Goal: Task Accomplishment & Management: Manage account settings

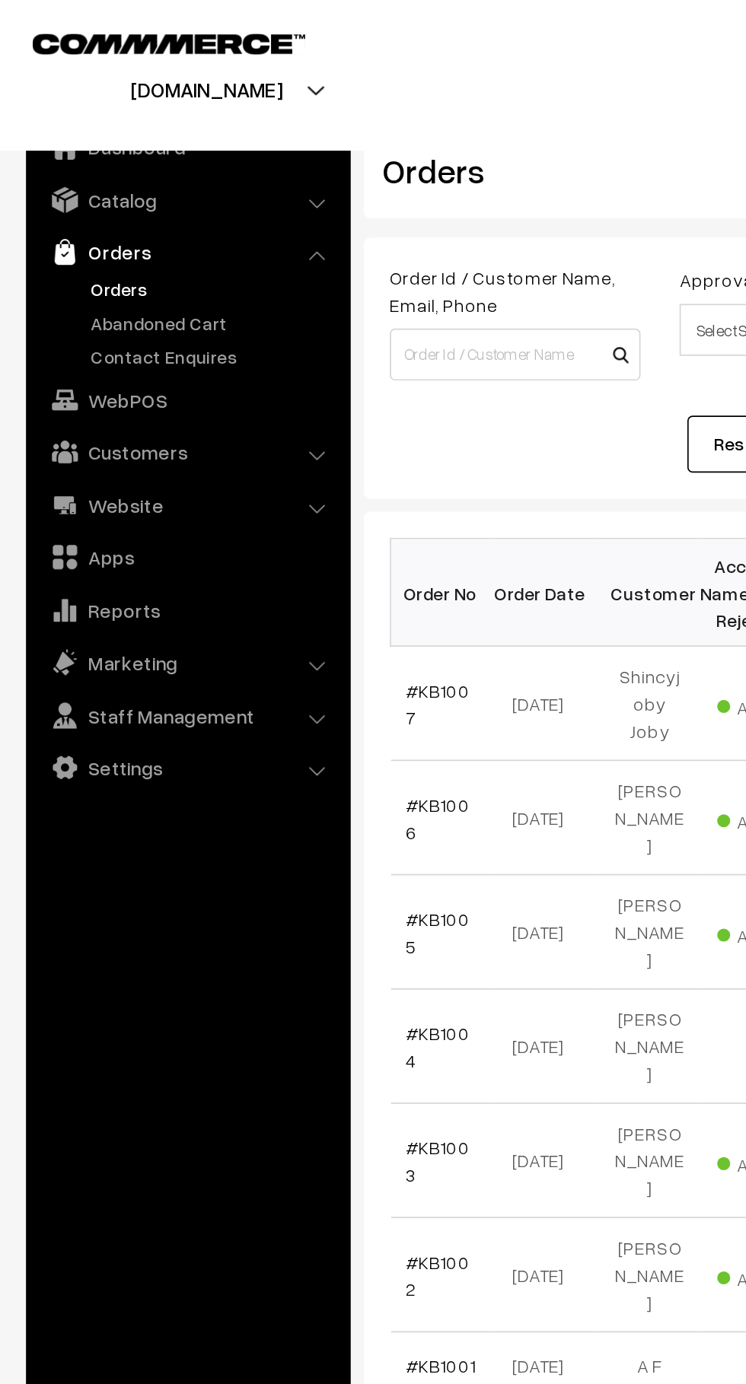
click at [117, 187] on link "Abandoned Cart" at bounding box center [124, 189] width 151 height 16
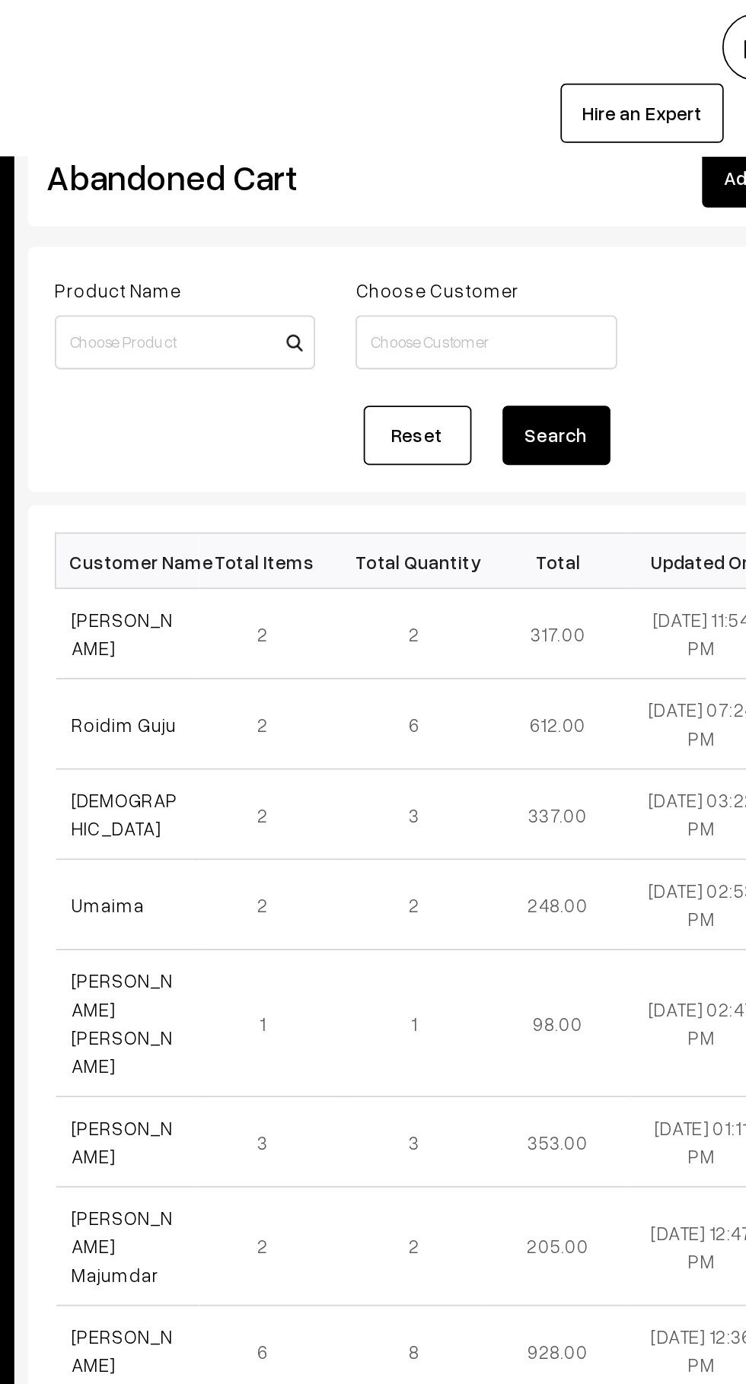
click at [288, 362] on link "Rouji haydar" at bounding box center [266, 357] width 57 height 29
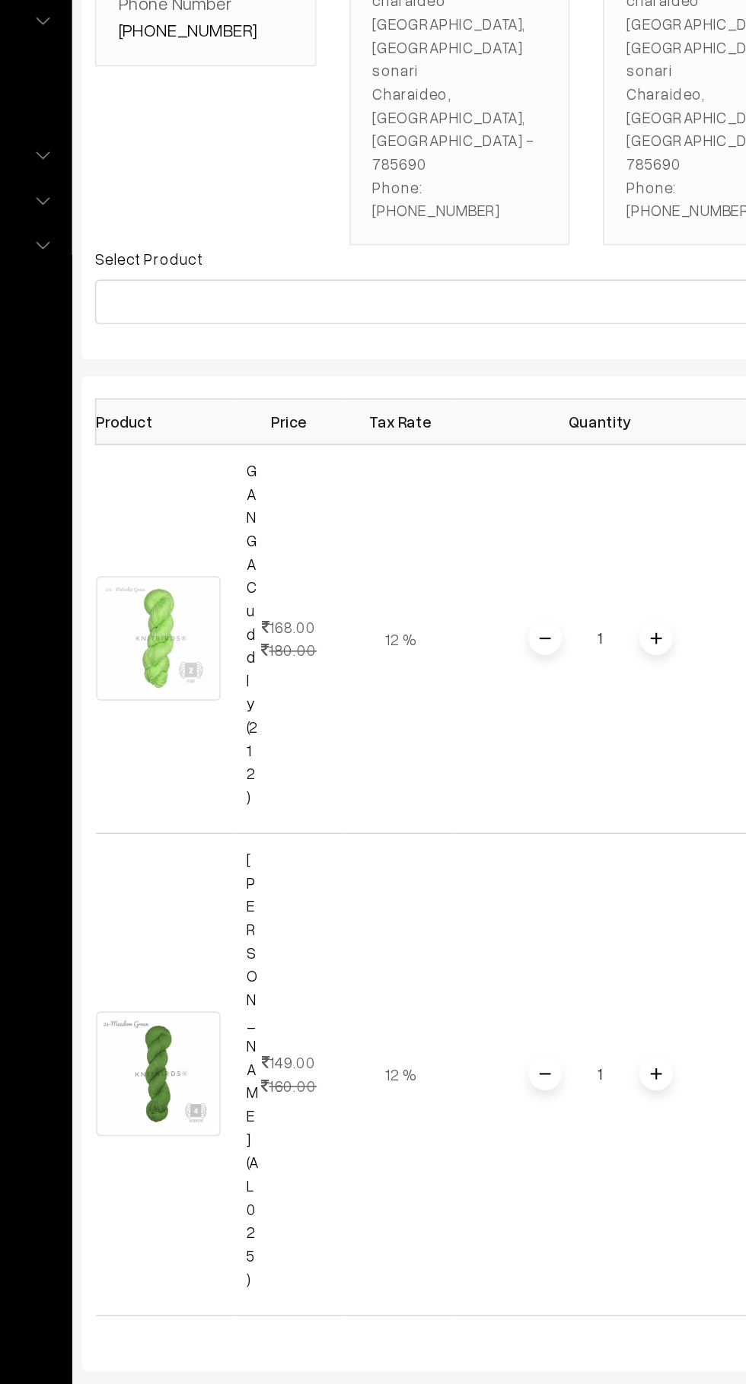
scroll to position [0, 4]
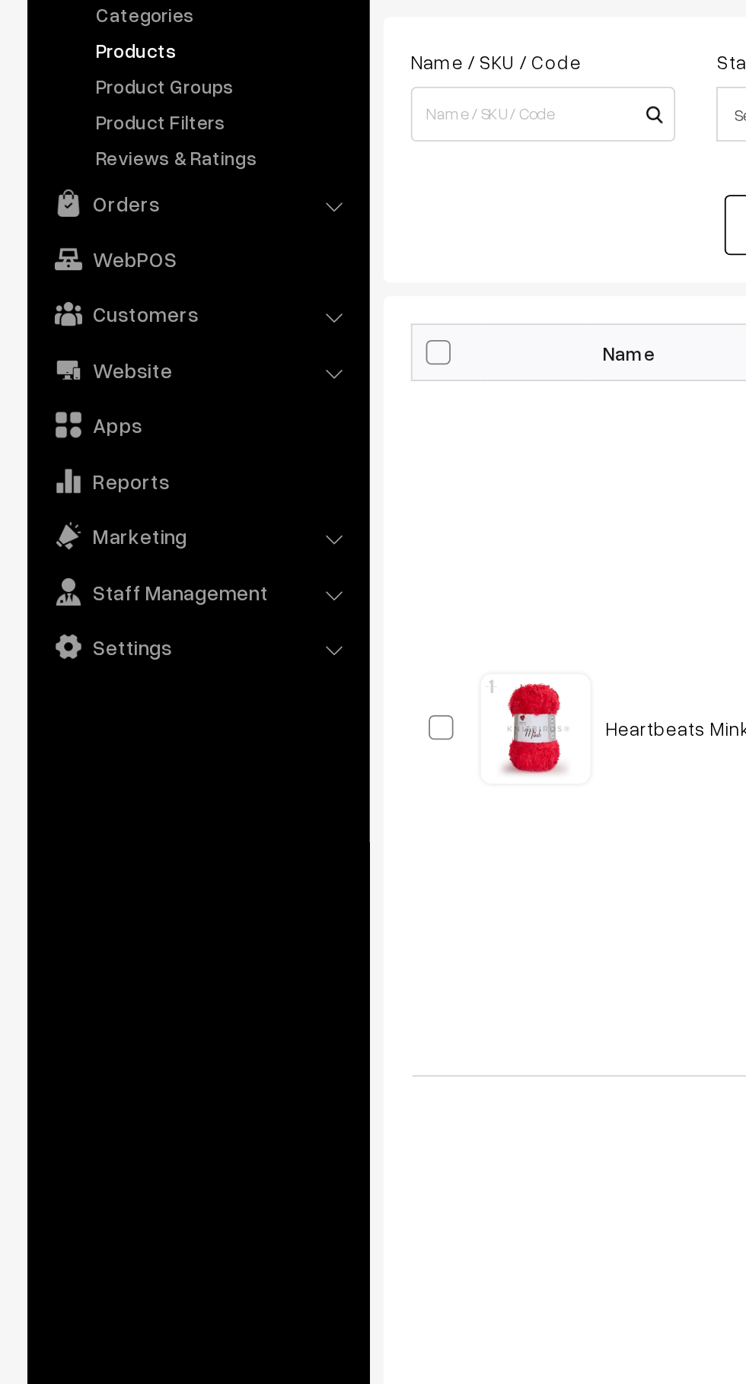
click at [139, 247] on link "Orders" at bounding box center [109, 242] width 181 height 27
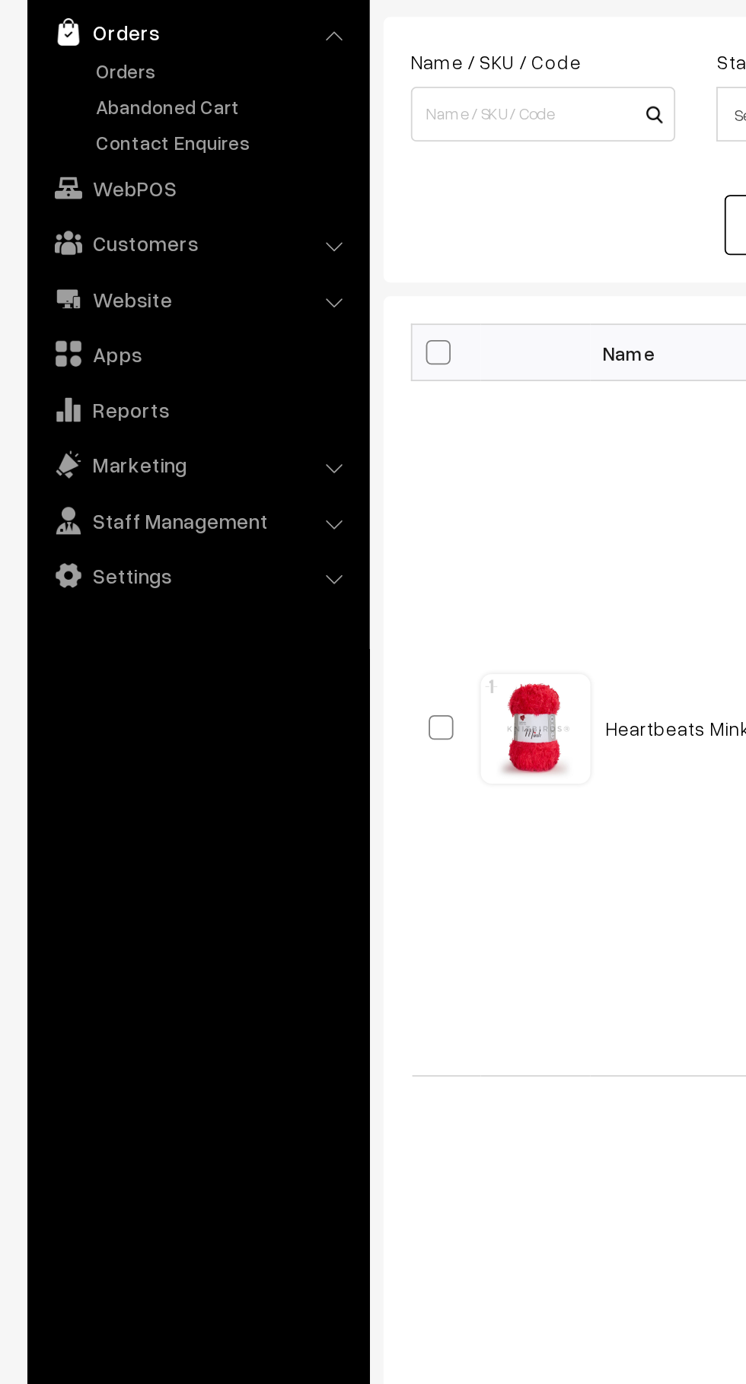
click at [128, 192] on link "Abandoned Cart" at bounding box center [124, 189] width 151 height 16
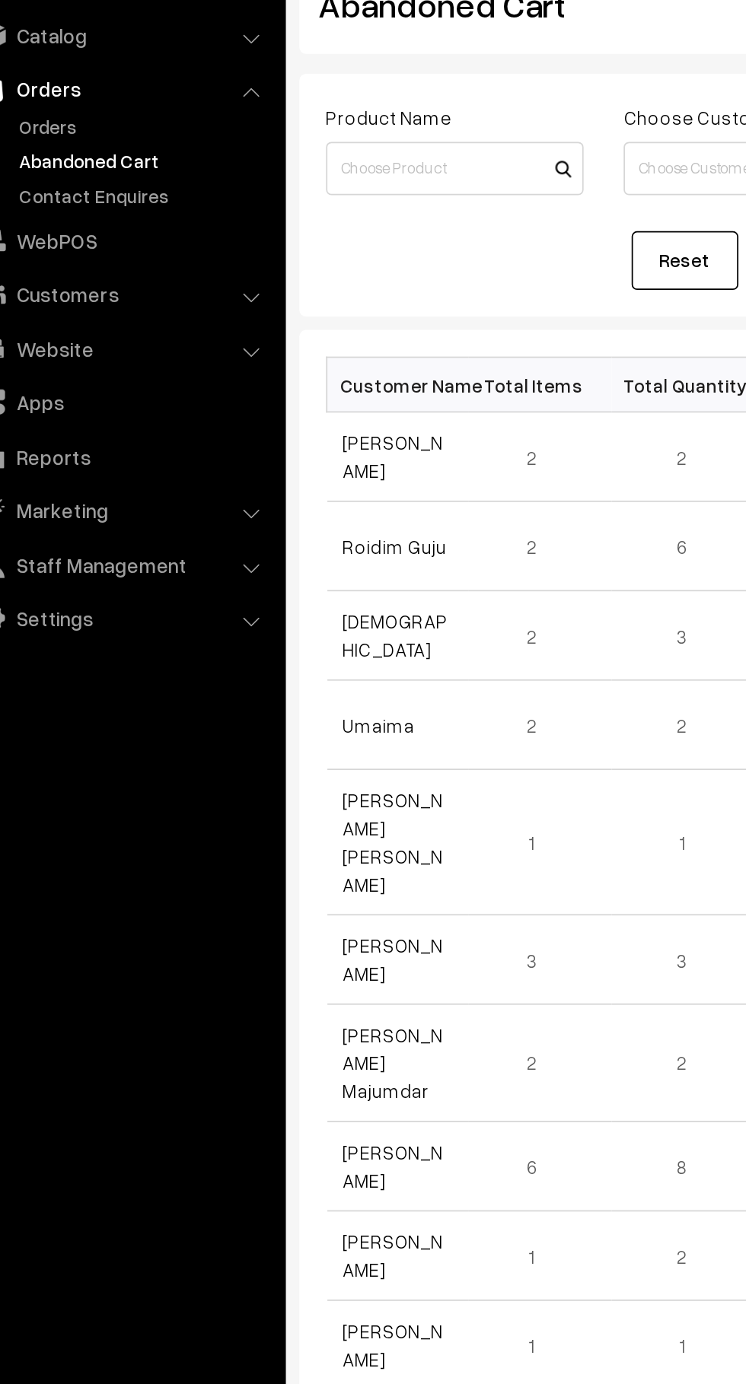
click at [284, 361] on link "Rouji haydar" at bounding box center [266, 357] width 57 height 29
click at [266, 357] on link "Rouji haydar" at bounding box center [266, 357] width 57 height 29
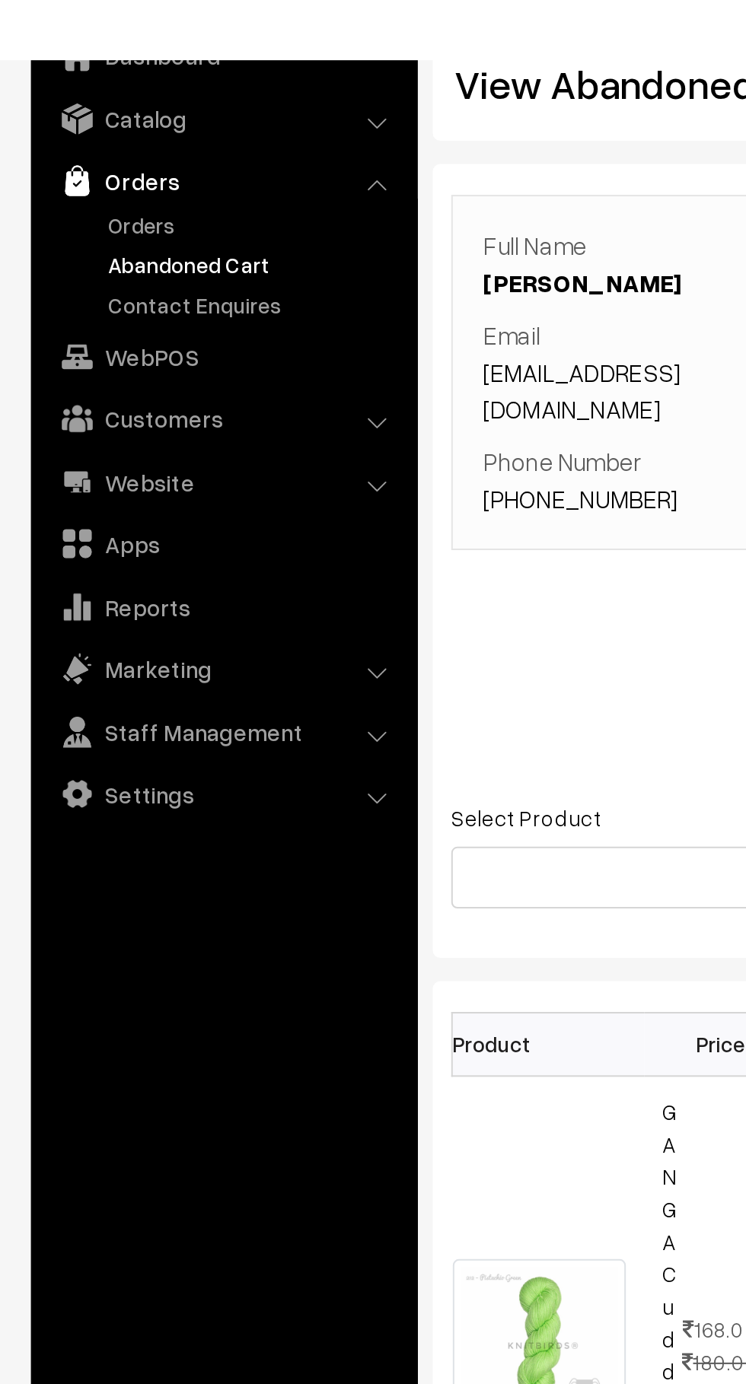
click at [80, 168] on link "Orders" at bounding box center [124, 169] width 151 height 16
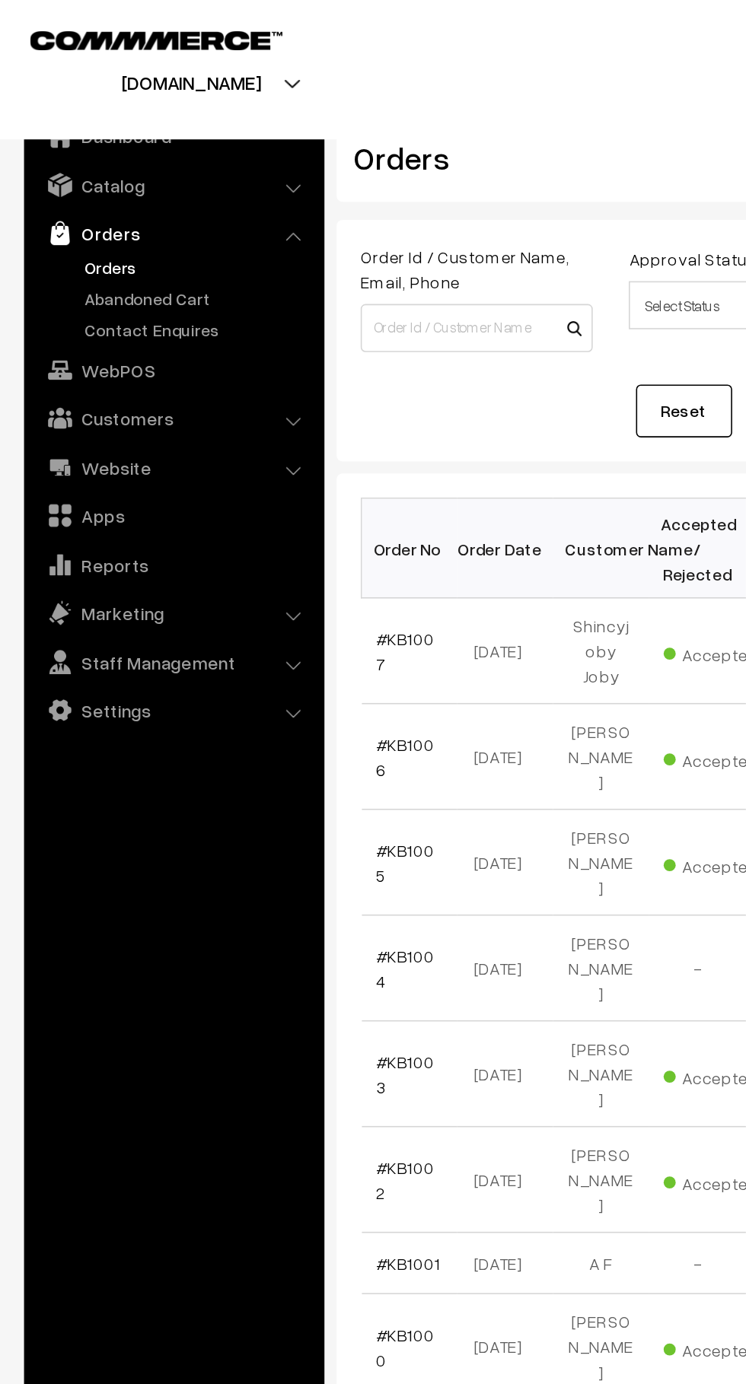
click at [134, 195] on link "Abandoned Cart" at bounding box center [124, 189] width 151 height 16
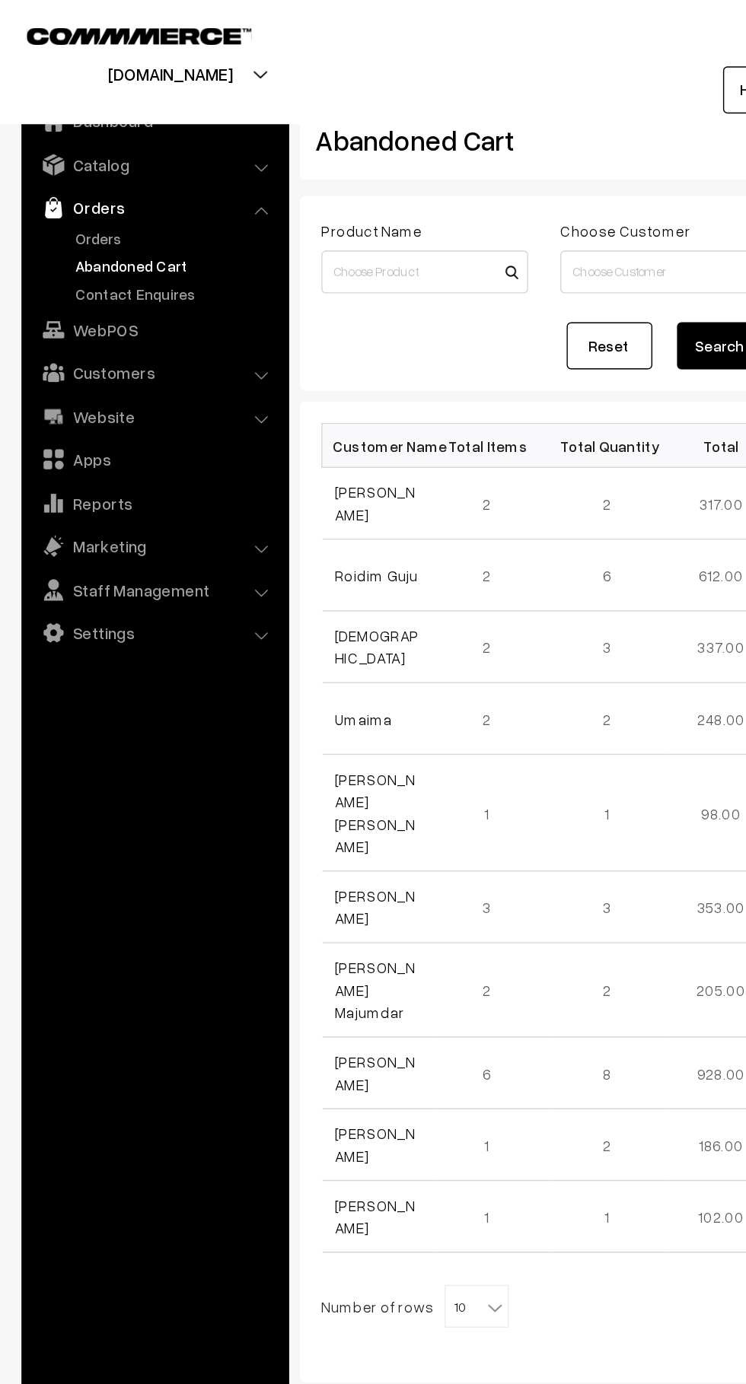
click at [159, 264] on link "Customers" at bounding box center [109, 264] width 181 height 27
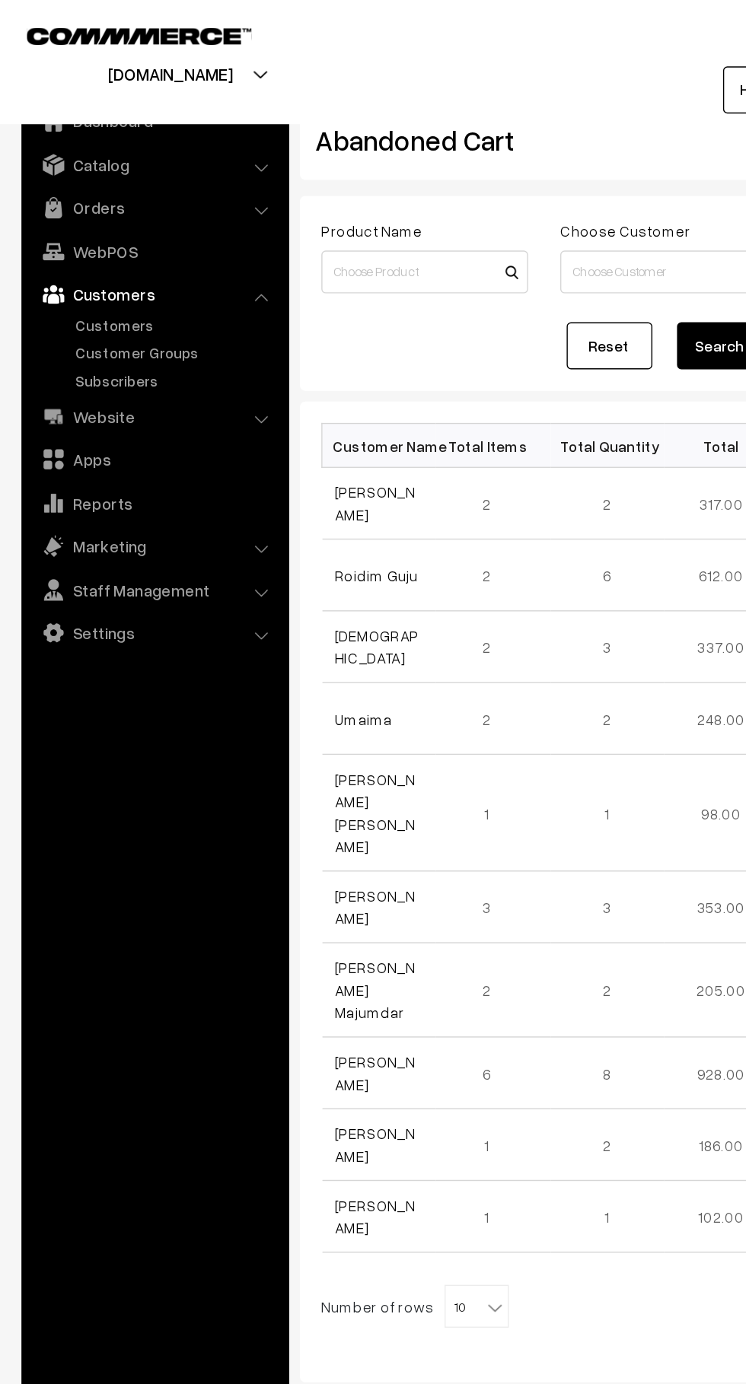
click at [107, 228] on link "Customers" at bounding box center [124, 231] width 151 height 16
